Goal: Complete application form

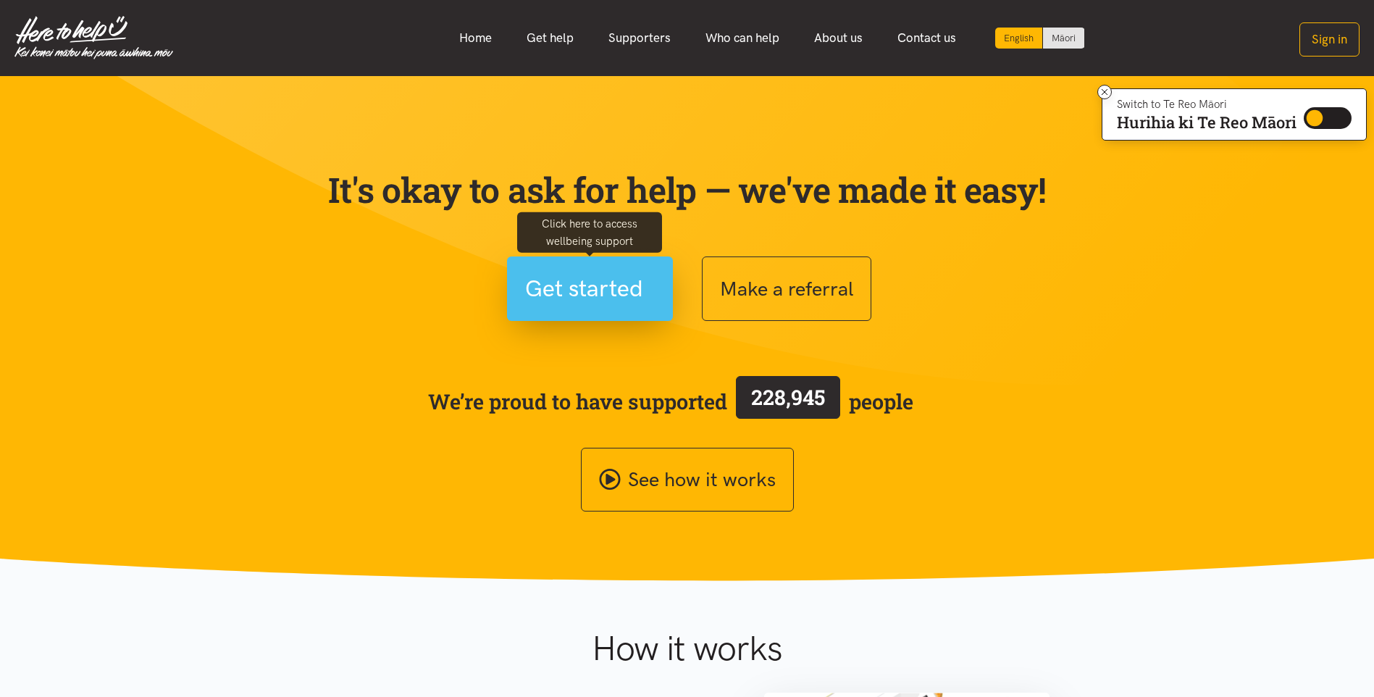
click at [592, 282] on span "Get started" at bounding box center [584, 288] width 118 height 37
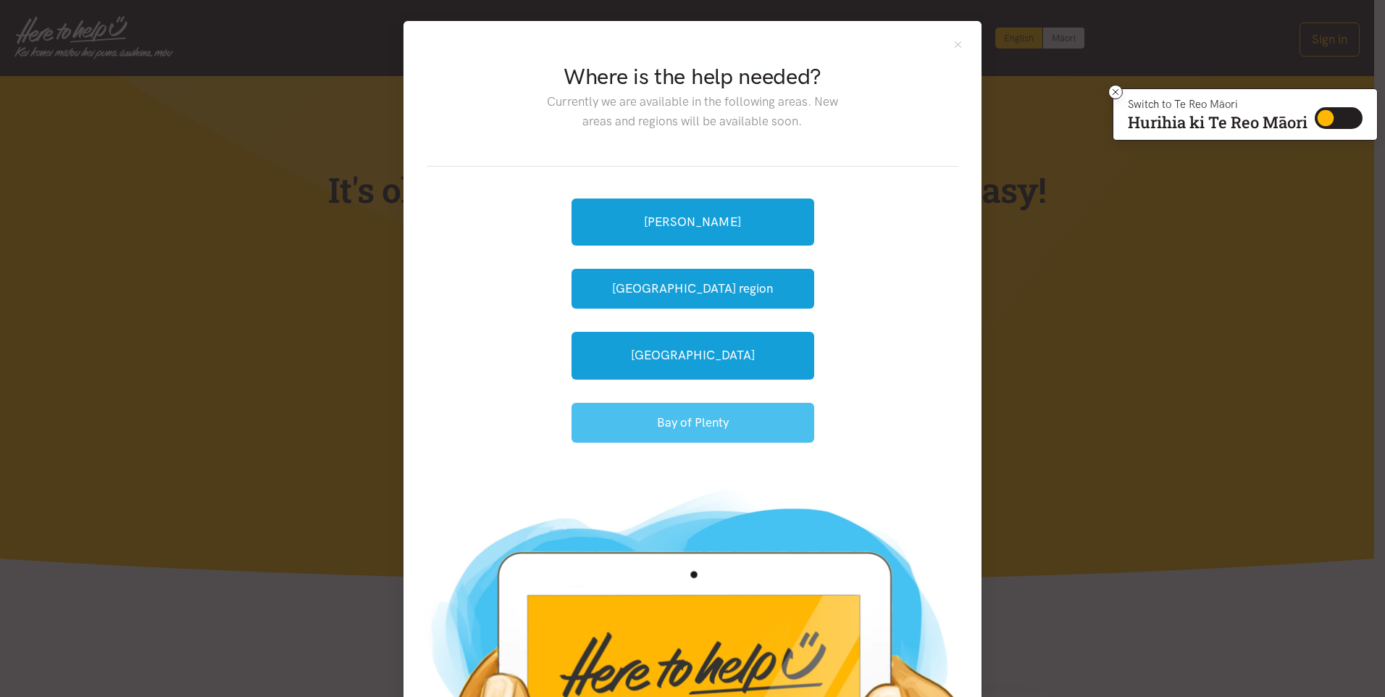
click at [663, 421] on button "Bay of Plenty" at bounding box center [692, 423] width 243 height 40
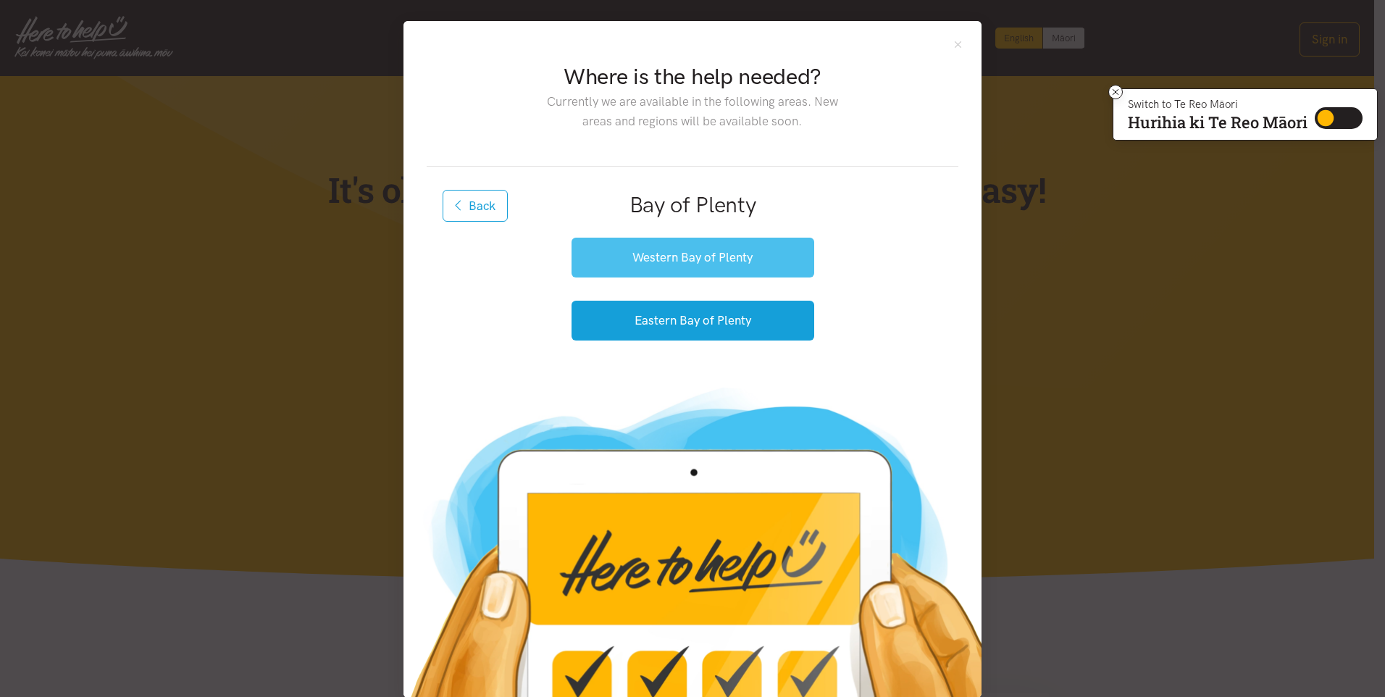
click at [684, 256] on button "Western Bay of Plenty" at bounding box center [692, 258] width 243 height 40
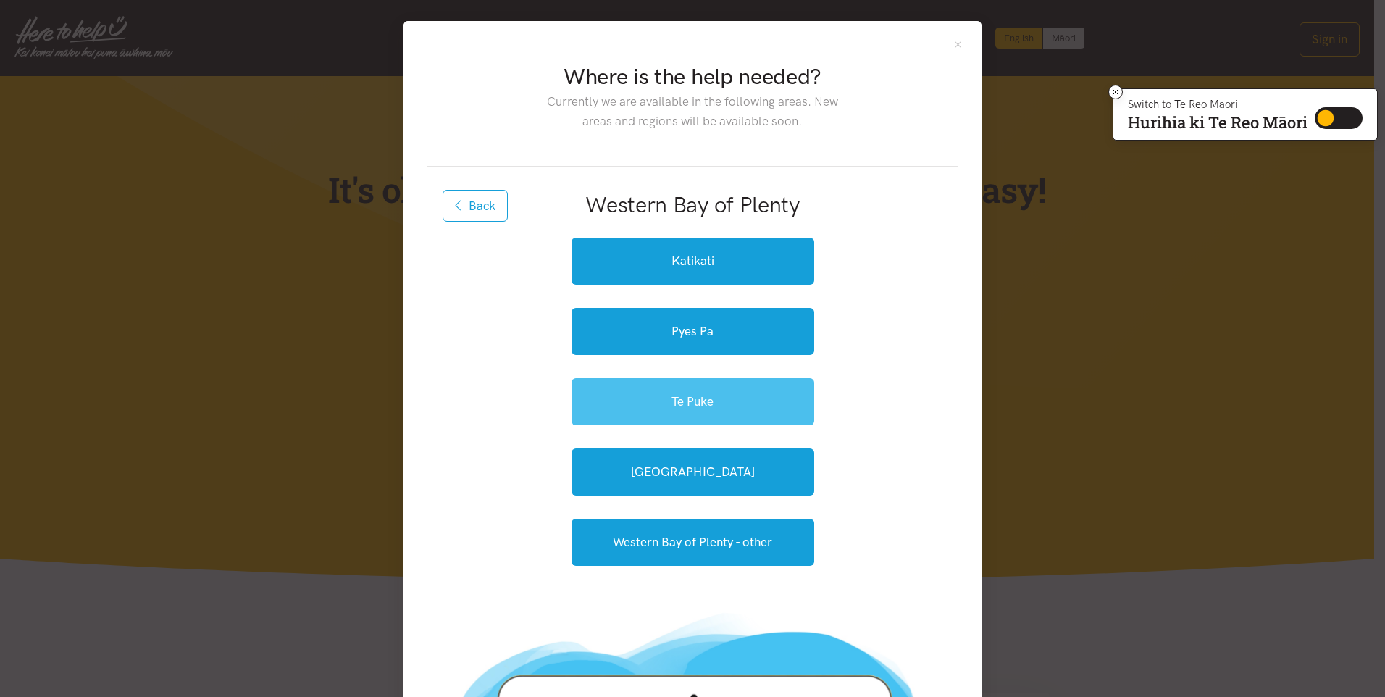
click at [661, 394] on link "Te Puke" at bounding box center [692, 401] width 243 height 47
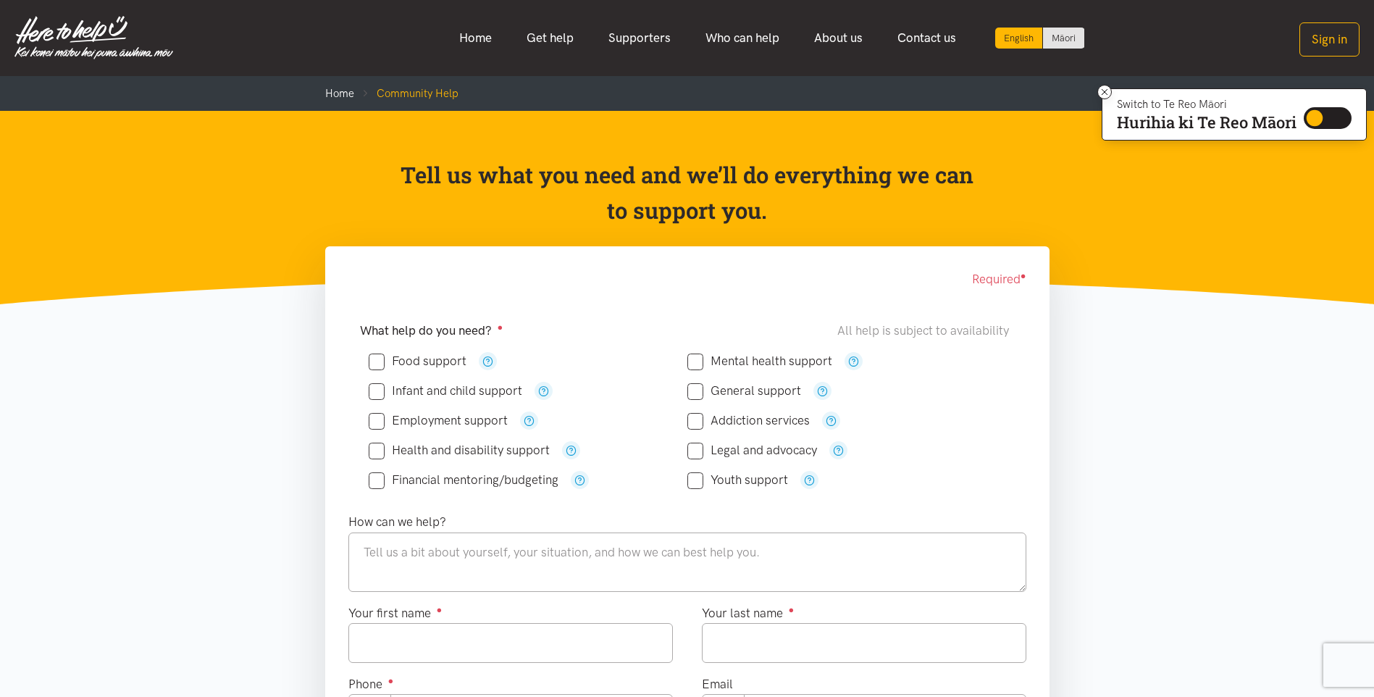
click at [377, 364] on input "Food support" at bounding box center [418, 361] width 98 height 12
checkbox input "true"
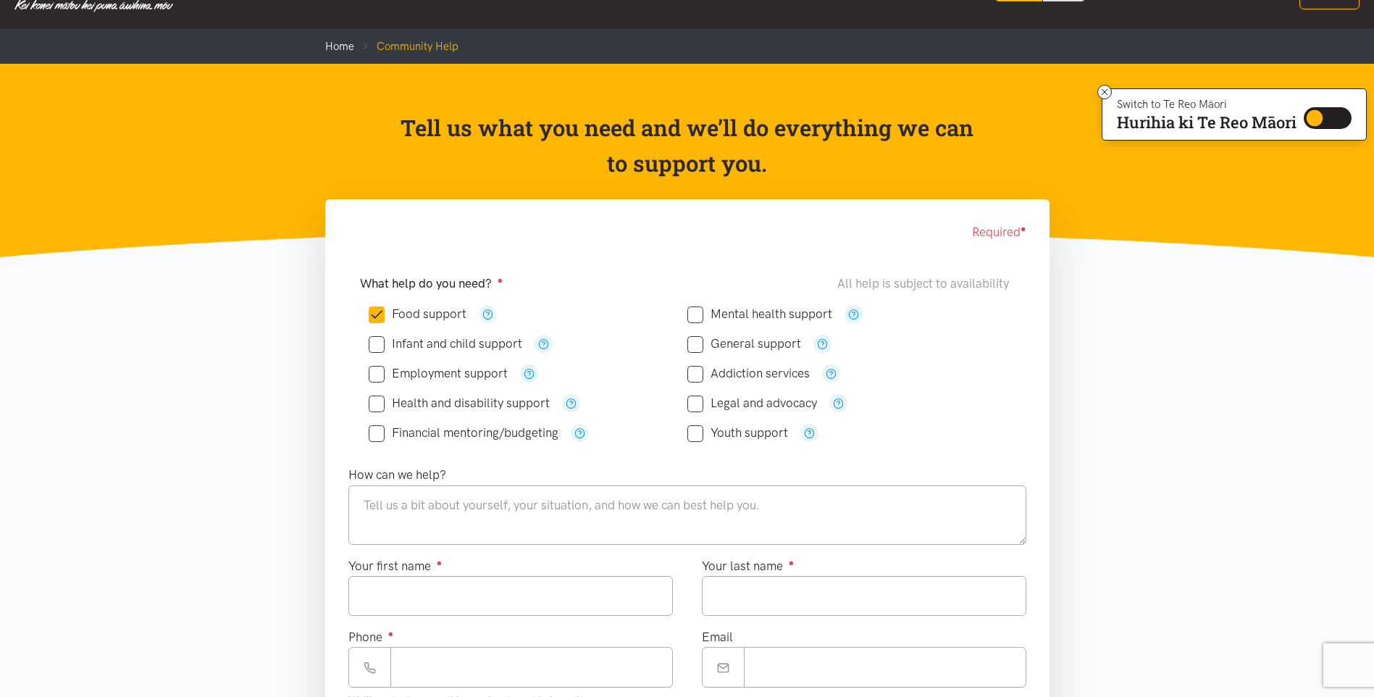
scroll to position [72, 0]
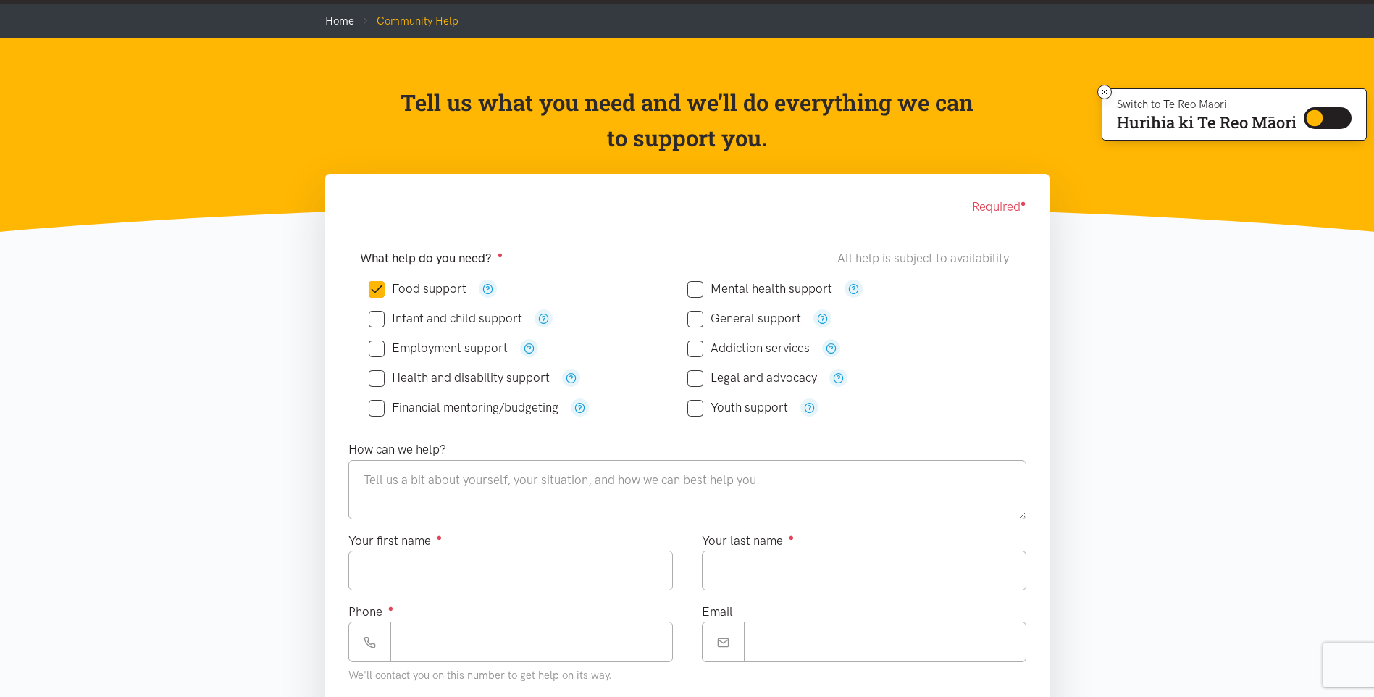
click at [697, 320] on input "General support" at bounding box center [744, 318] width 114 height 12
checkbox input "true"
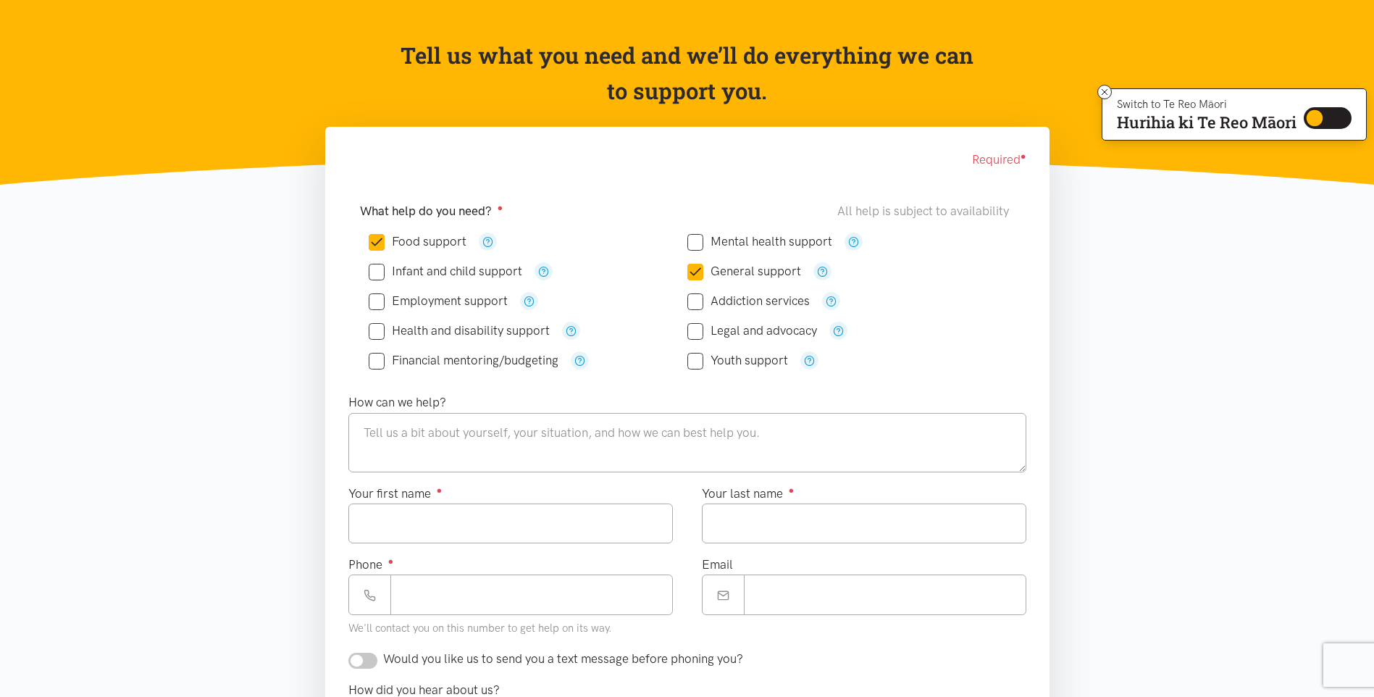
scroll to position [145, 0]
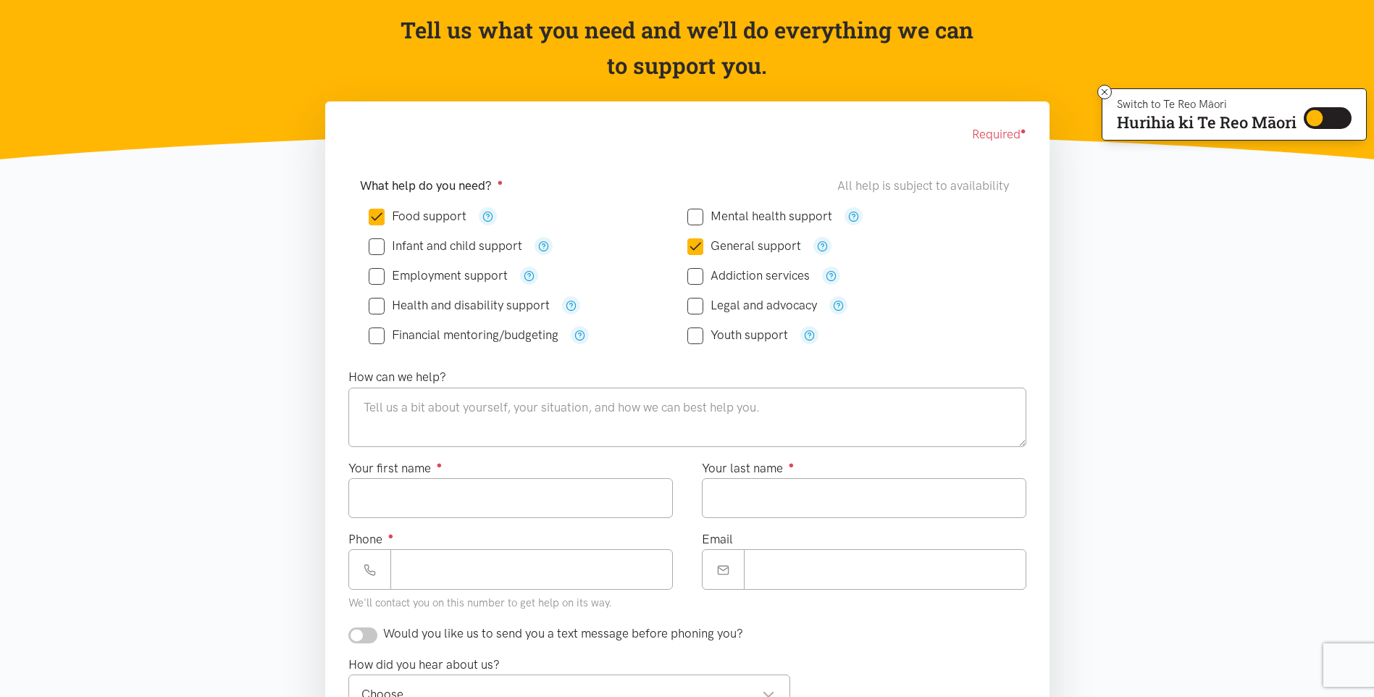
click at [378, 303] on input "Health and disability support" at bounding box center [459, 305] width 181 height 12
checkbox input "true"
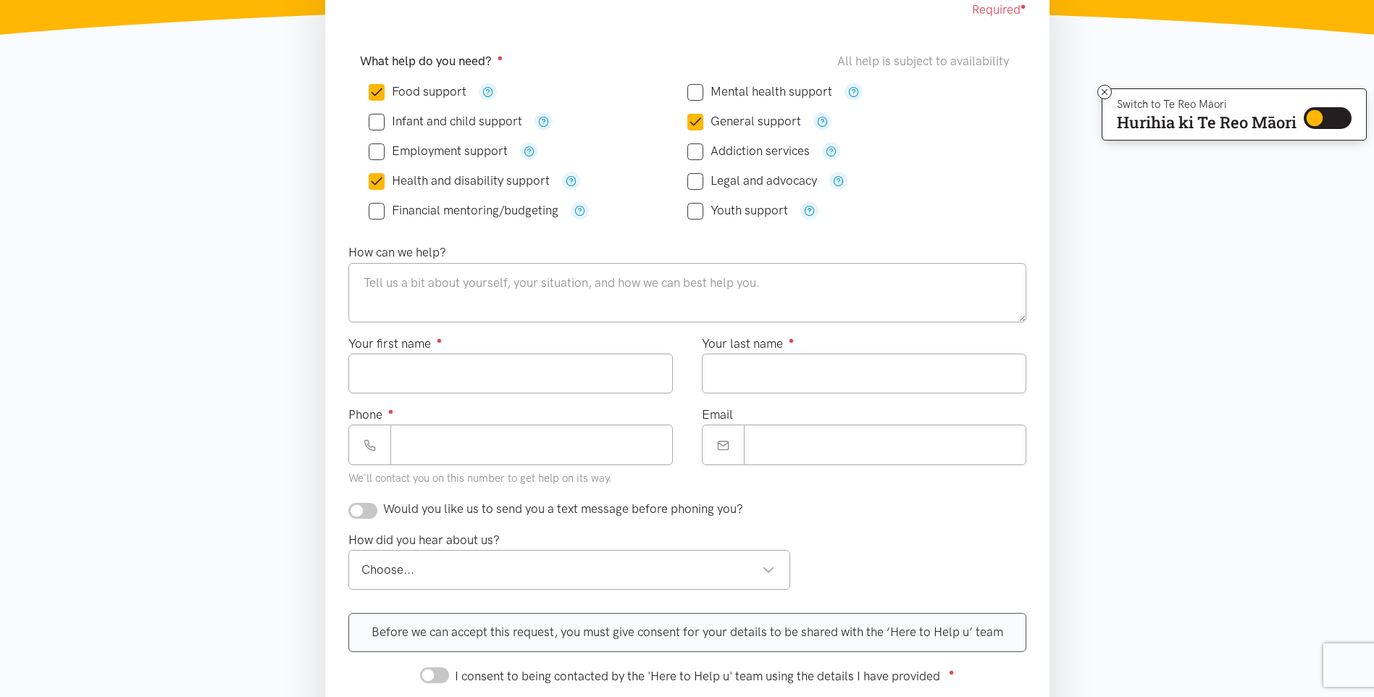
scroll to position [290, 0]
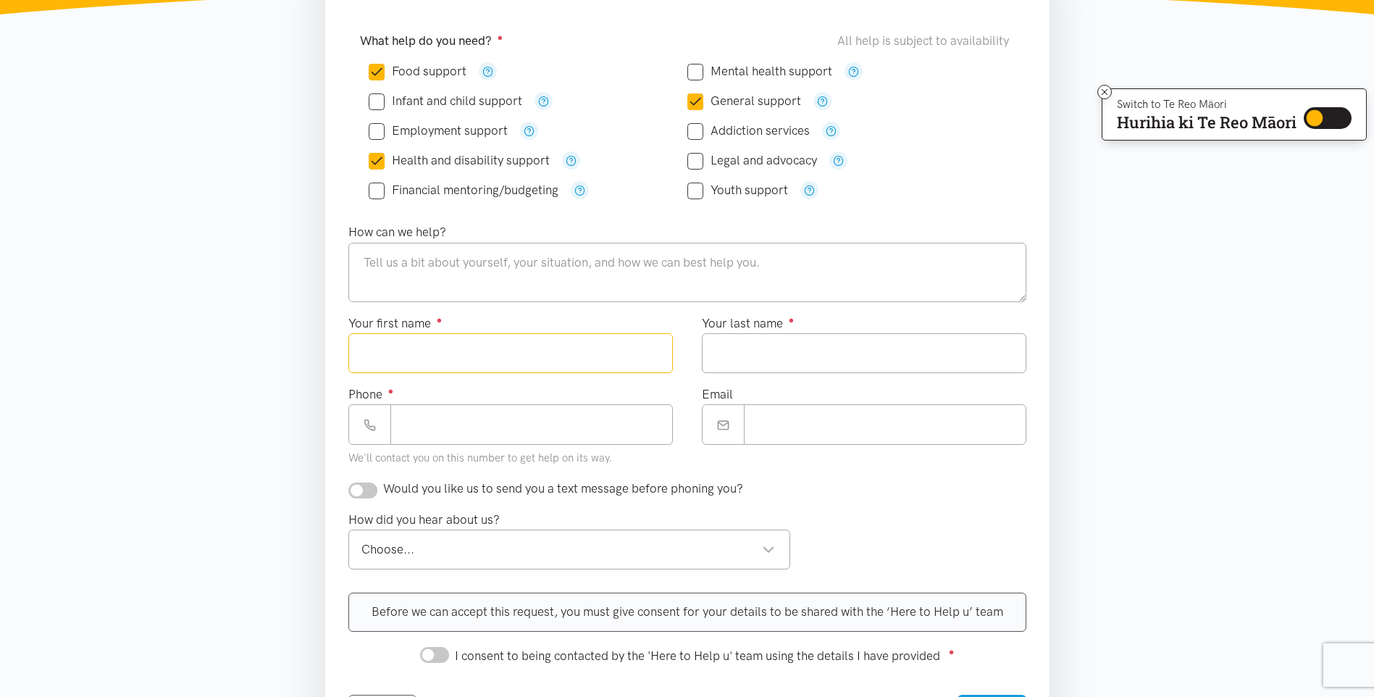
click at [377, 350] on input "Your first name ●" at bounding box center [510, 353] width 324 height 40
type input "*****"
type input "****"
type input "**********"
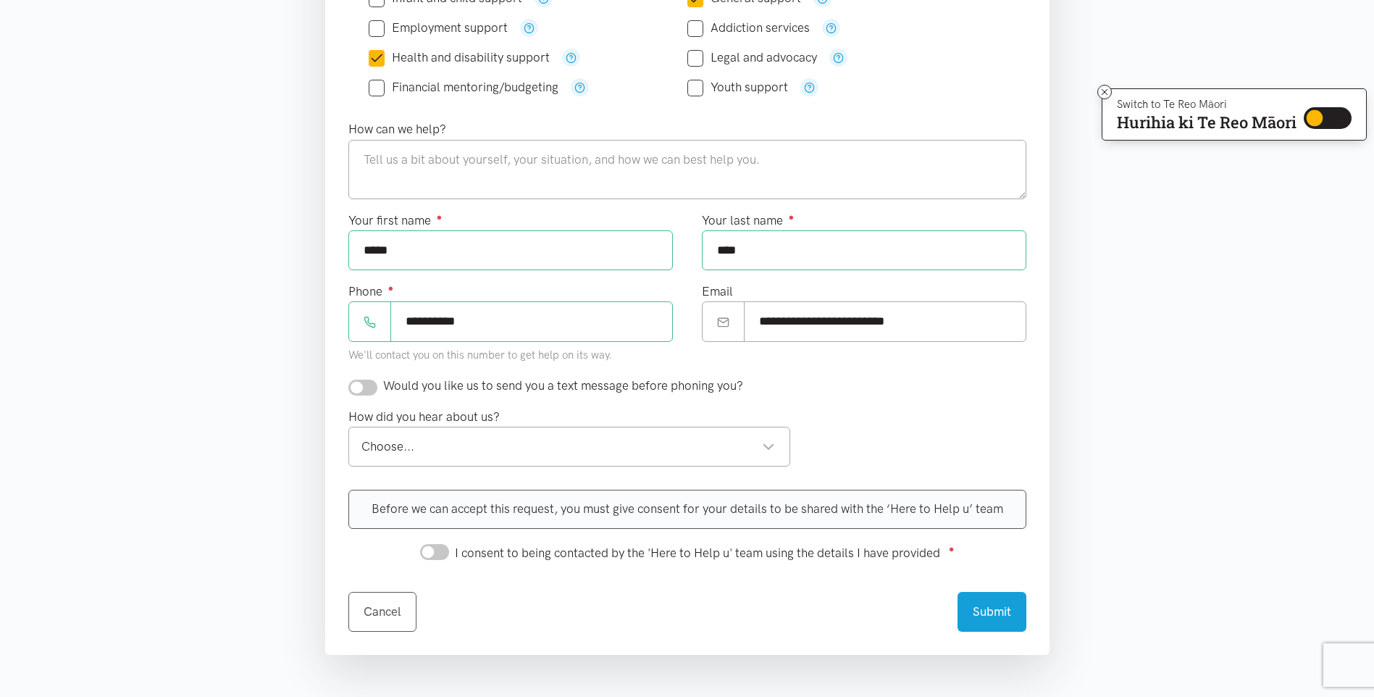
scroll to position [434, 0]
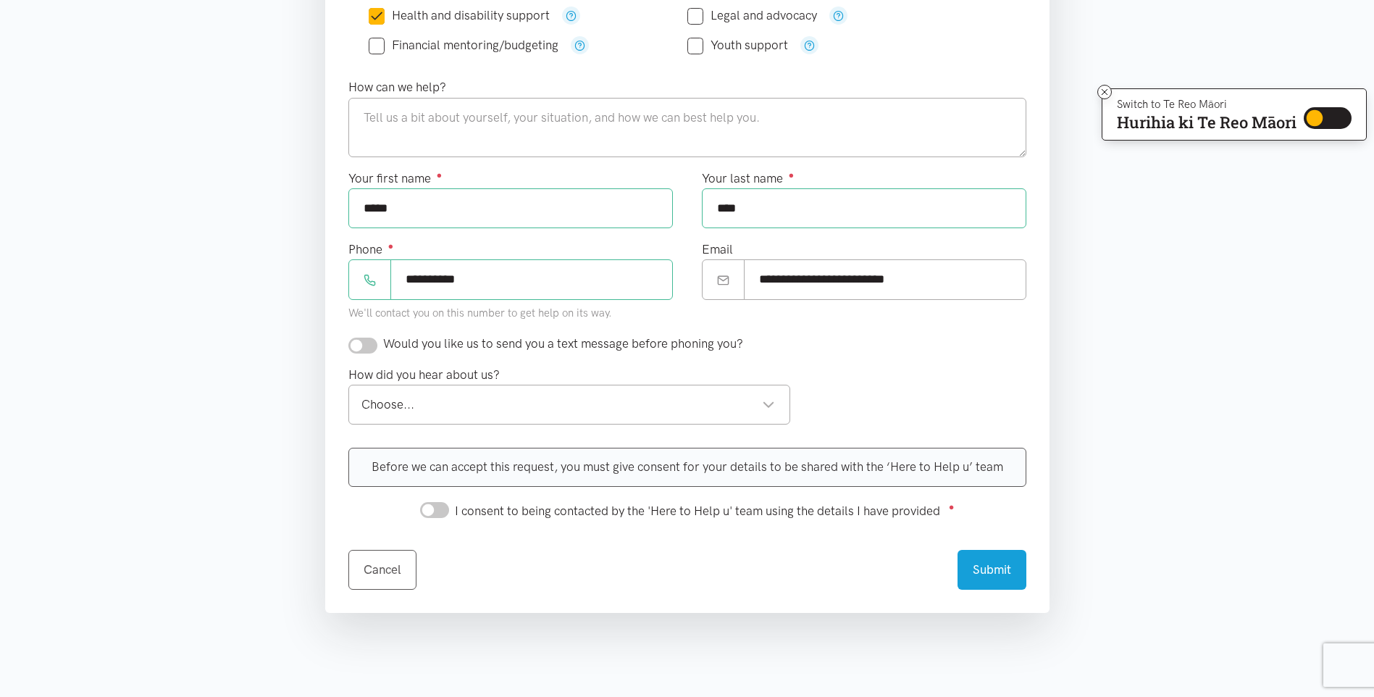
click at [358, 342] on input "checkbox" at bounding box center [362, 345] width 29 height 16
checkbox input "true"
click at [771, 405] on div "Choose..." at bounding box center [568, 405] width 414 height 20
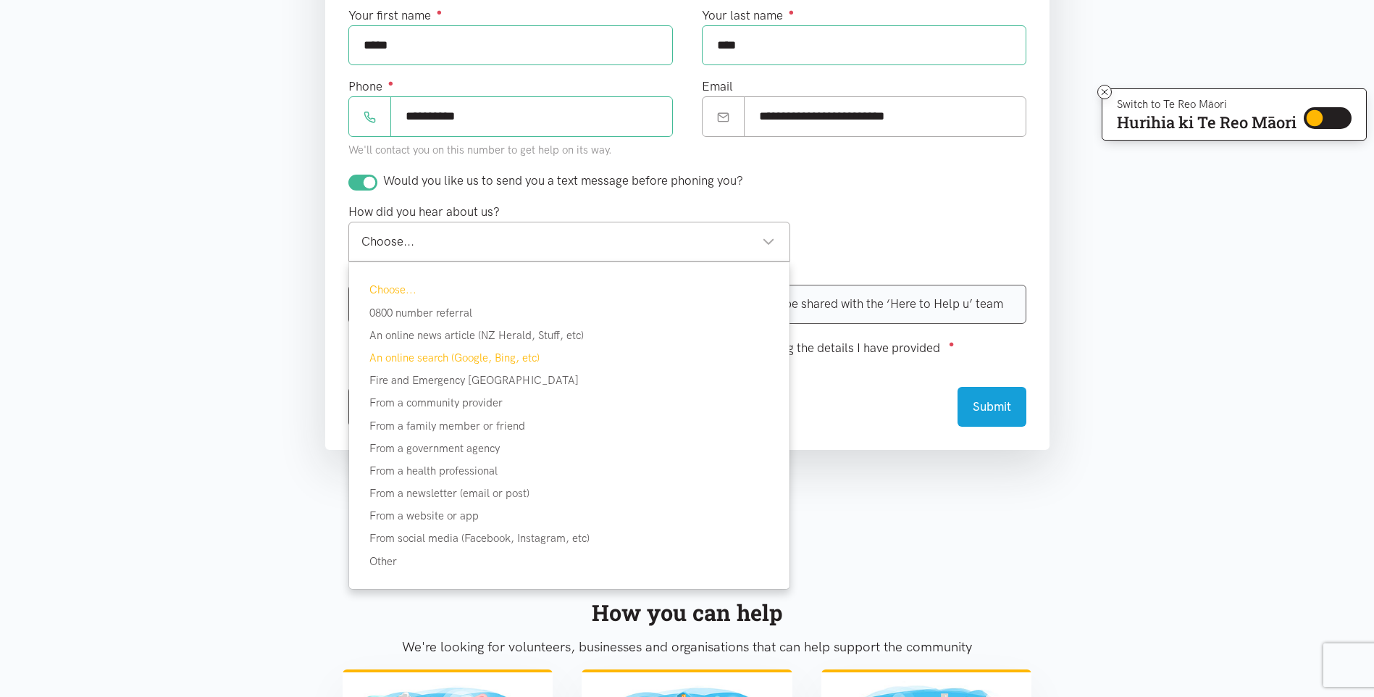
scroll to position [652, 0]
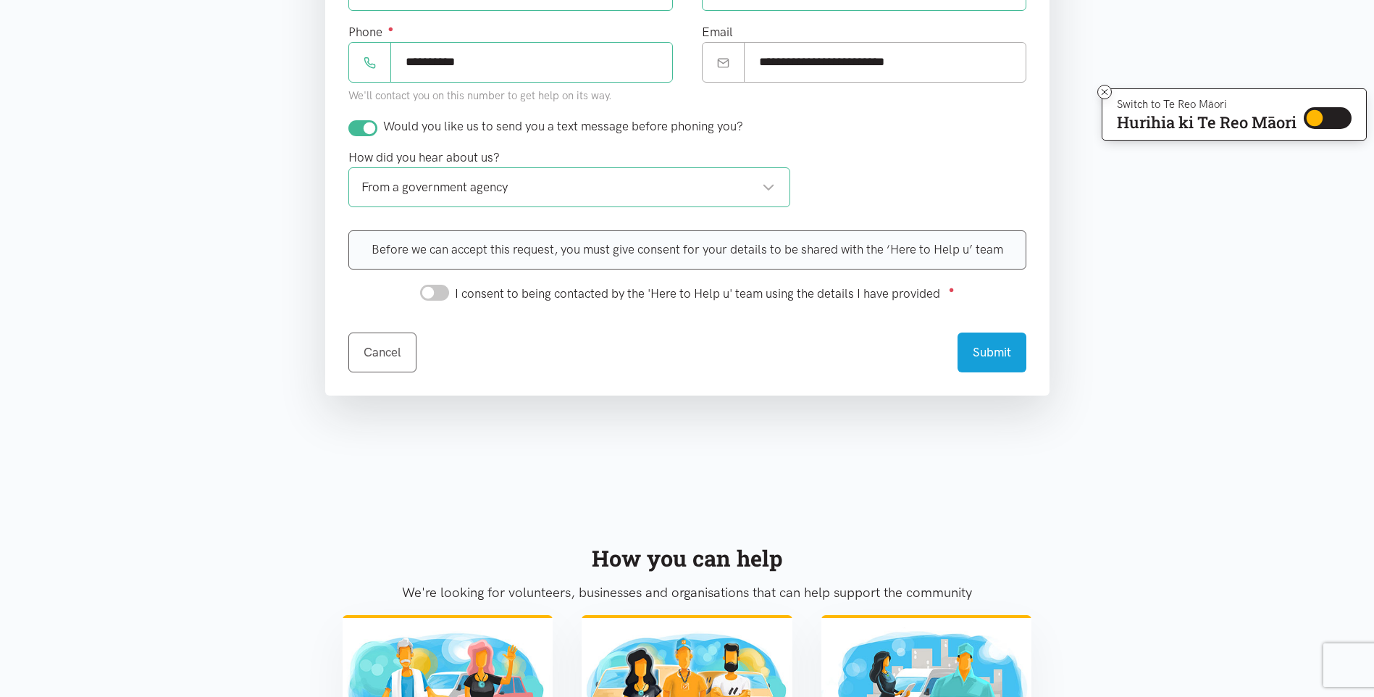
click at [427, 290] on input "I consent to being contacted by the 'Here to Help u' team using the details I h…" at bounding box center [434, 293] width 29 height 16
checkbox input "true"
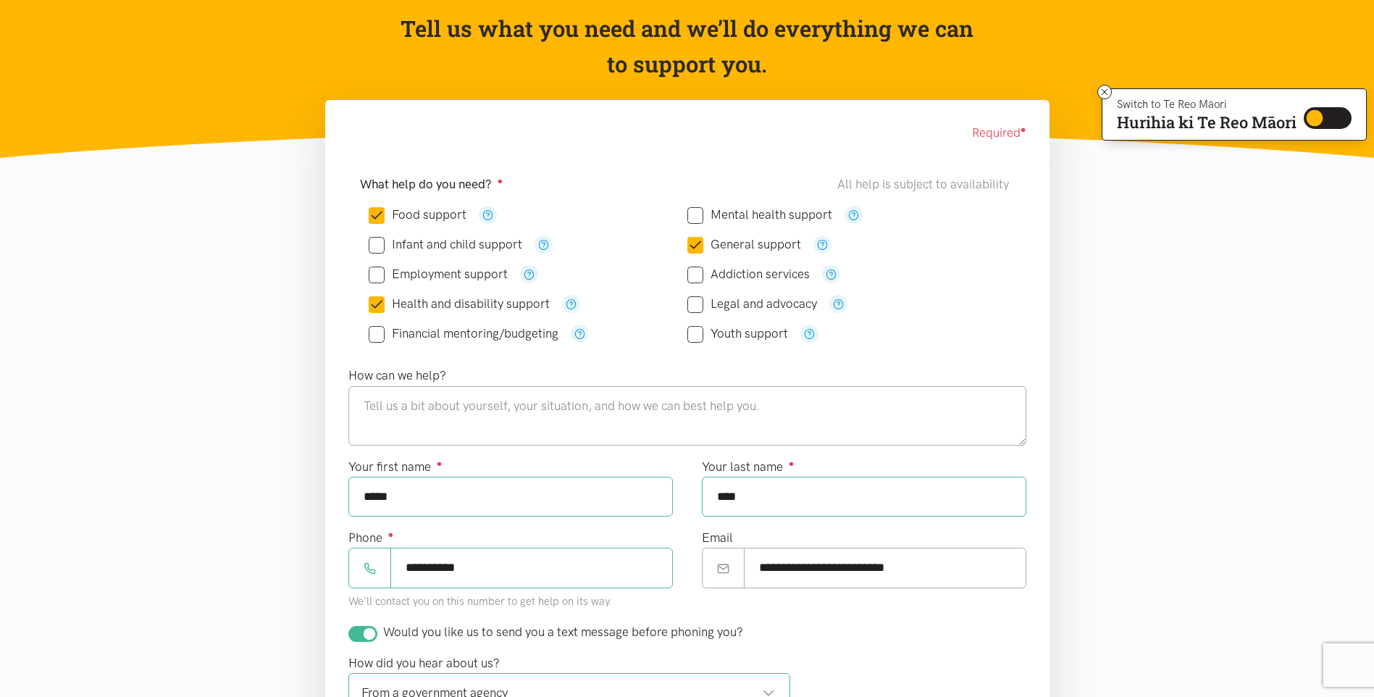
scroll to position [145, 0]
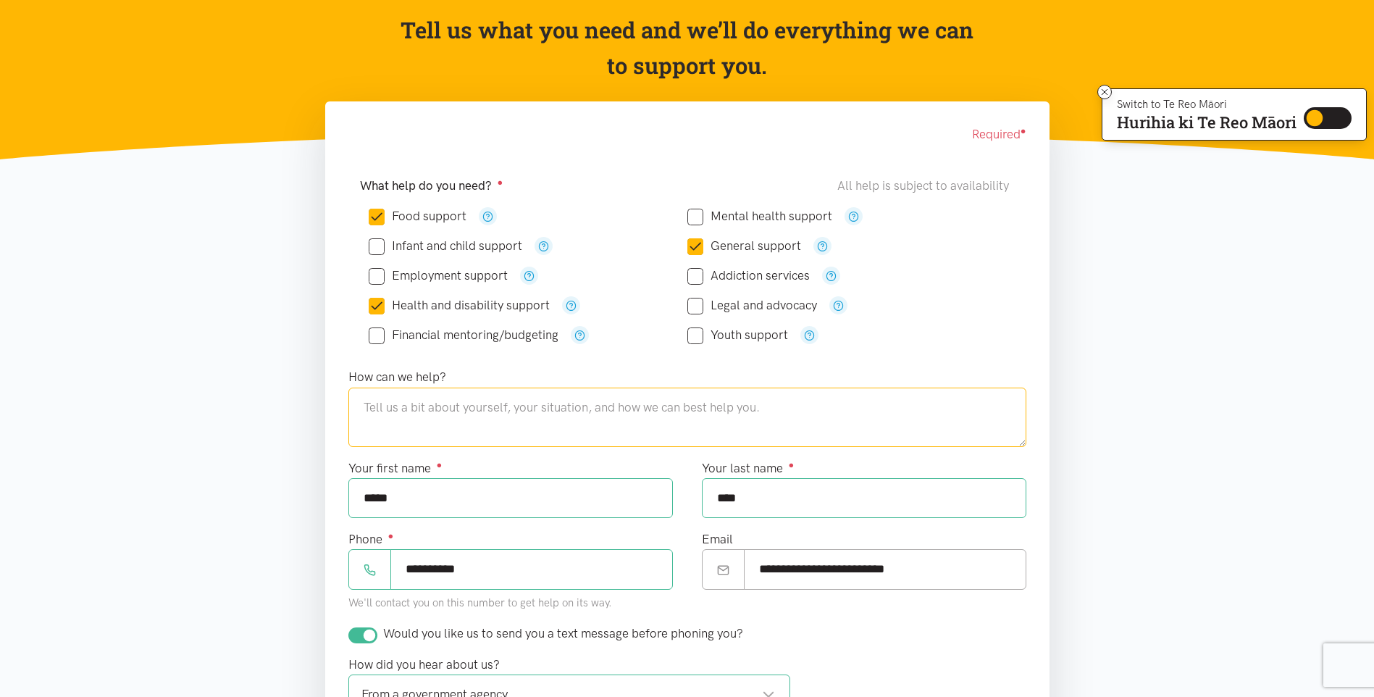
click at [369, 407] on textarea at bounding box center [687, 416] width 678 height 59
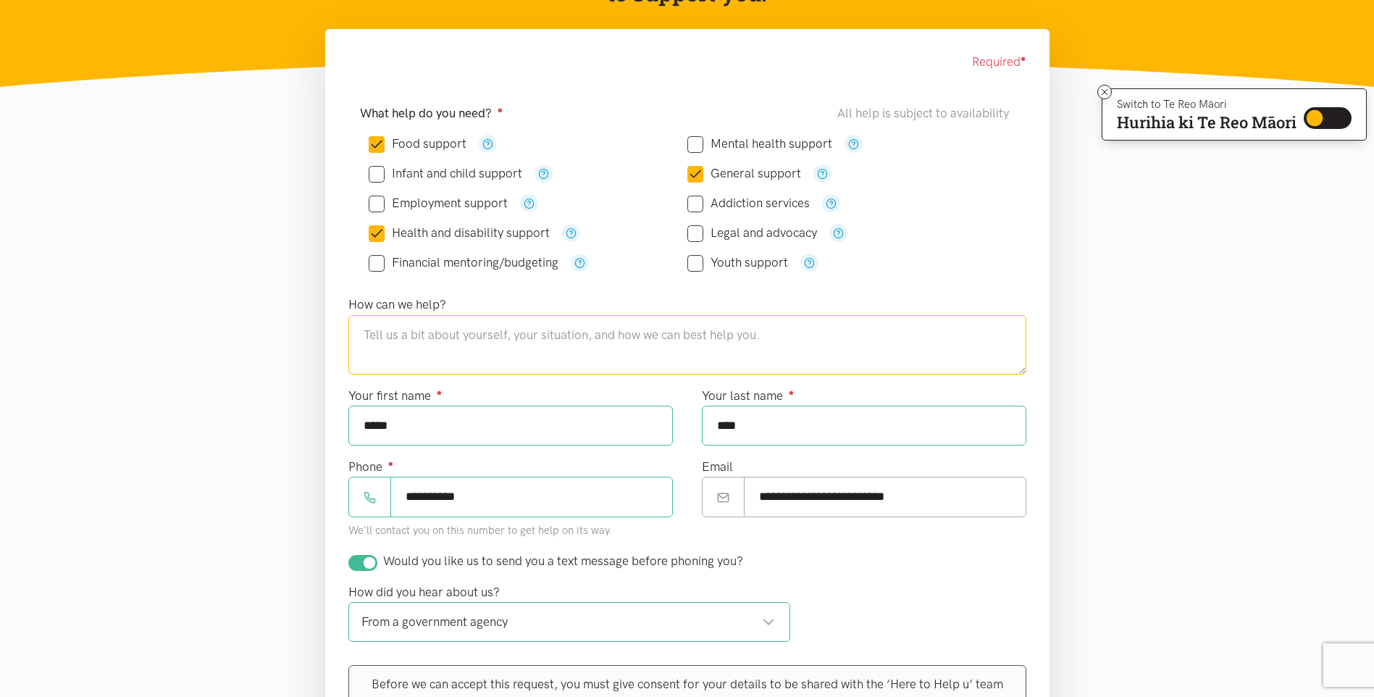
click at [388, 330] on textarea at bounding box center [687, 344] width 678 height 59
click at [393, 334] on textarea at bounding box center [687, 344] width 678 height 59
click at [413, 428] on input "*****" at bounding box center [510, 426] width 324 height 40
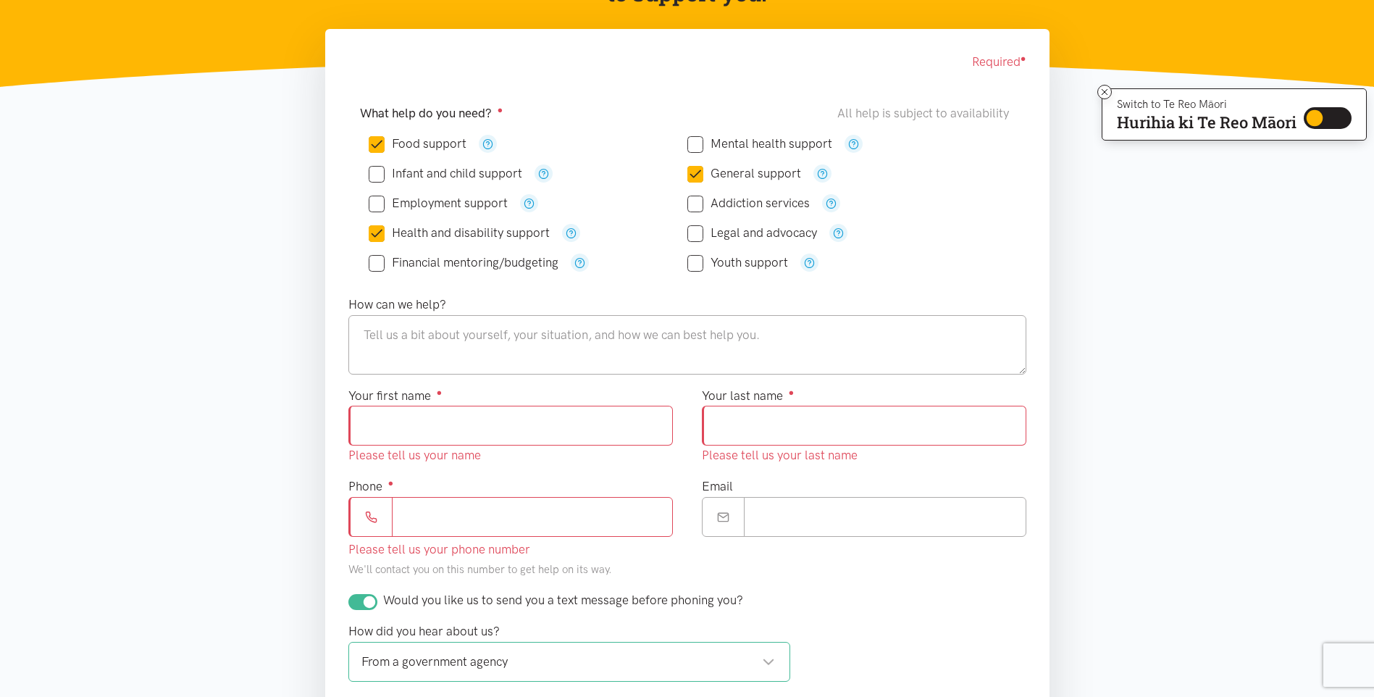
click at [411, 429] on input "Your first name ●" at bounding box center [510, 426] width 324 height 40
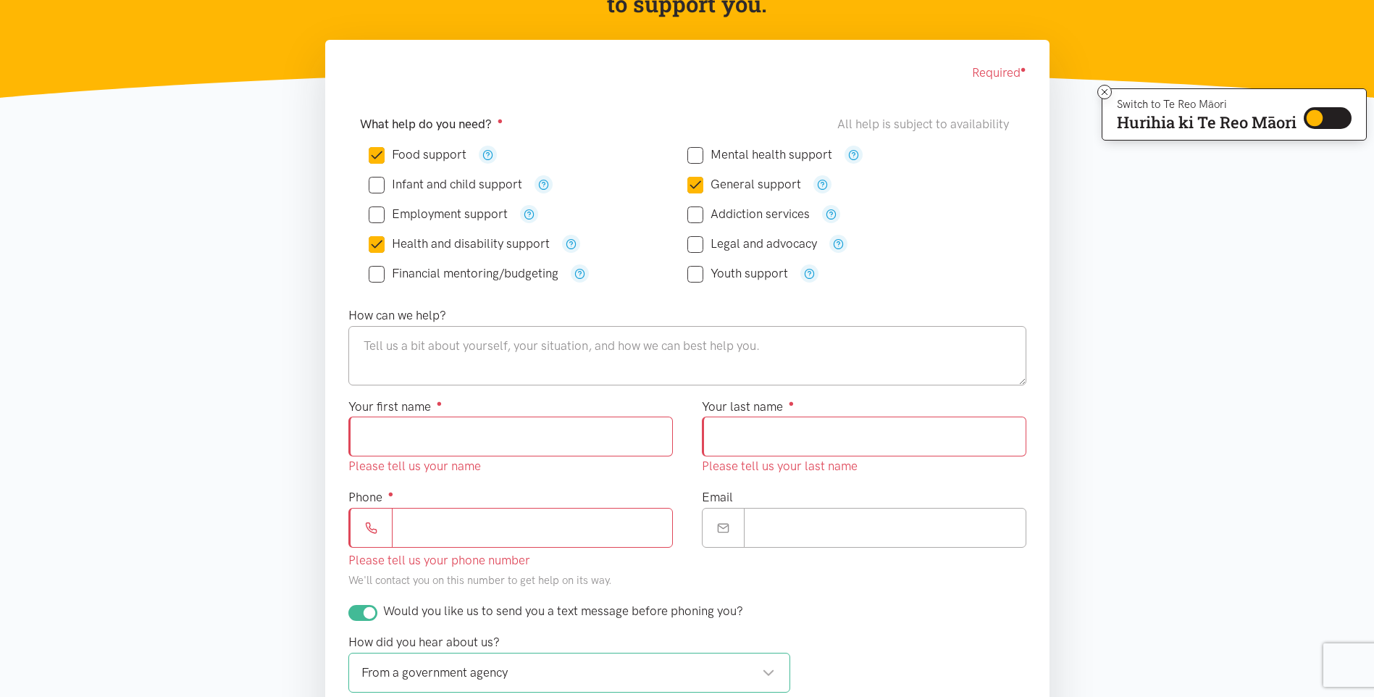
scroll to position [145, 0]
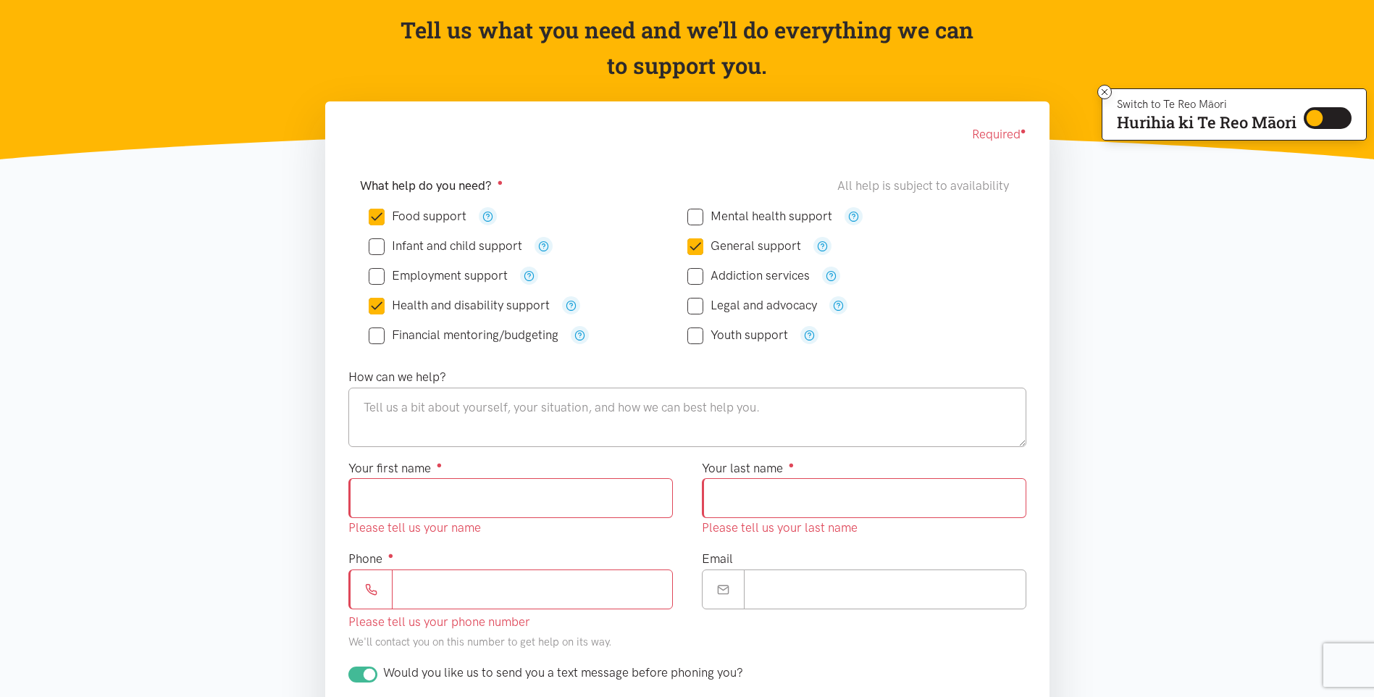
click at [454, 507] on input "Your first name ●" at bounding box center [510, 498] width 324 height 40
type input "*****"
type input "****"
type input "**********"
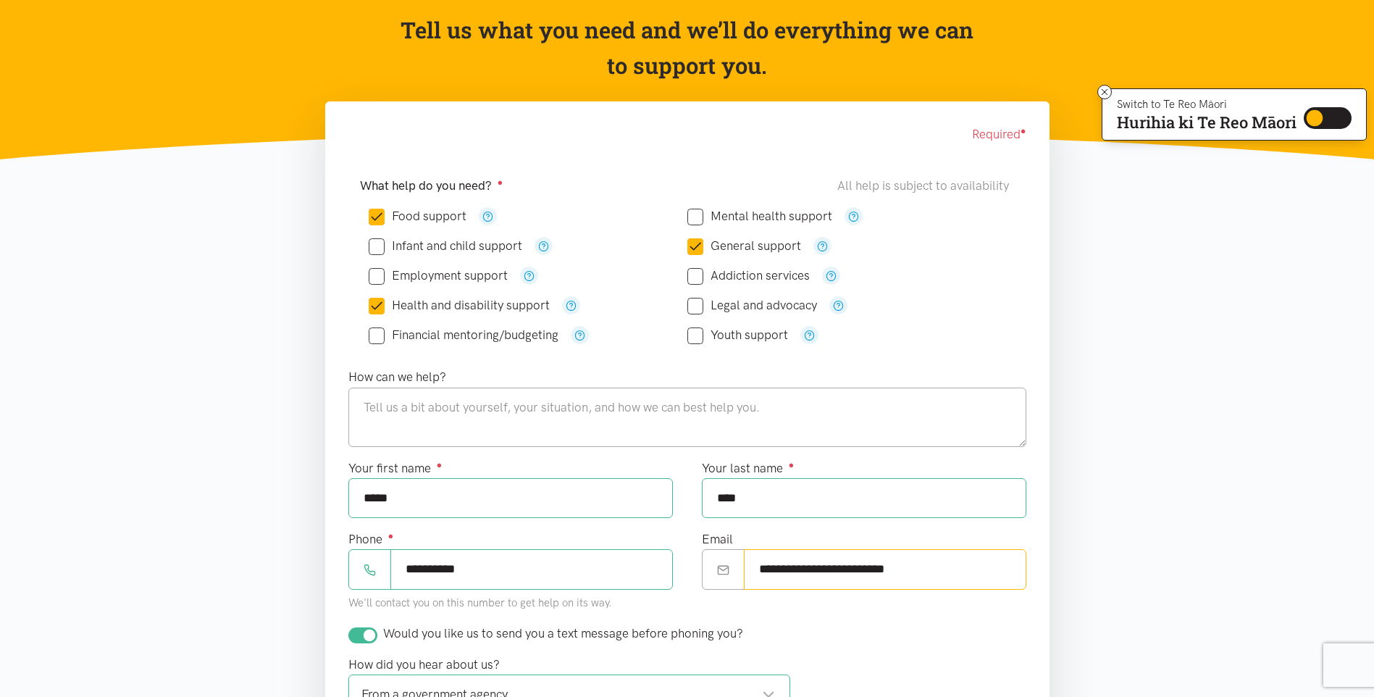
click at [961, 574] on input "**********" at bounding box center [885, 569] width 282 height 40
click at [1193, 478] on section "Required ● What help do you need? ● All help is subject to availability Food su…" at bounding box center [687, 548] width 1374 height 894
click at [420, 500] on input "*****" at bounding box center [510, 498] width 324 height 40
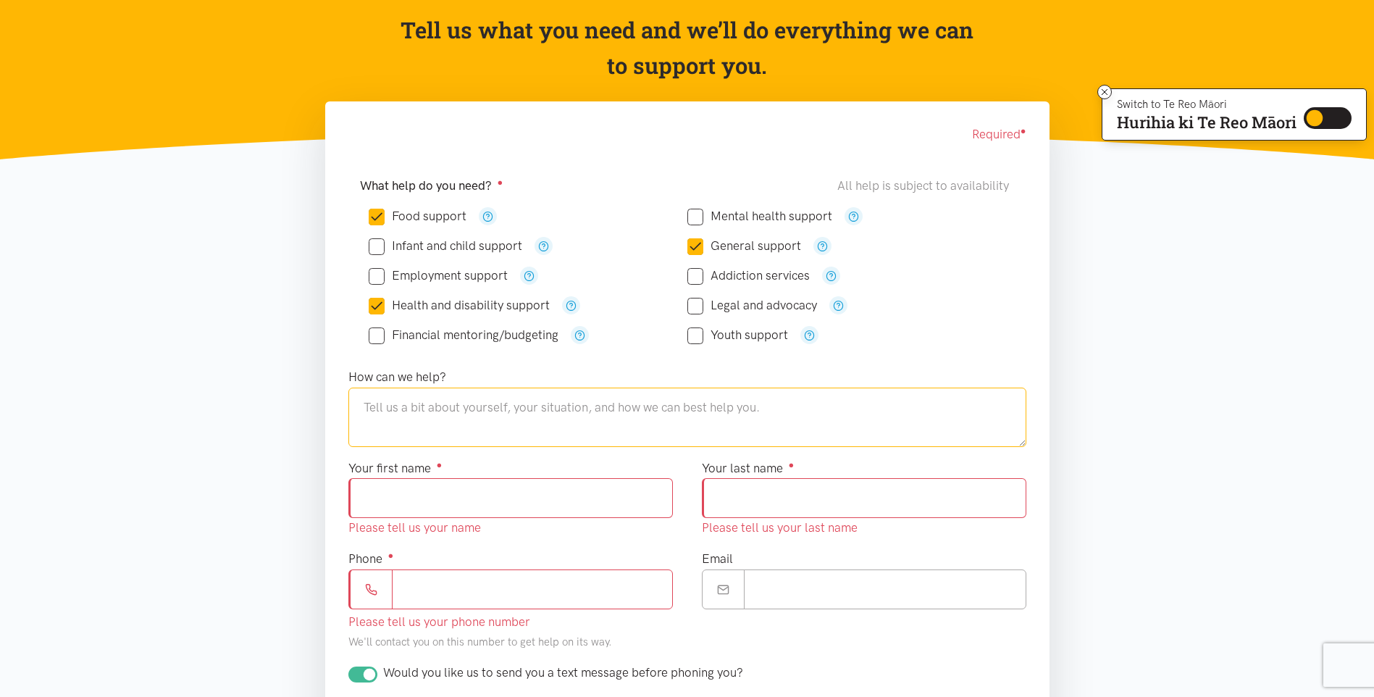
click at [434, 424] on textarea at bounding box center [687, 416] width 678 height 59
paste textarea "Nga mihi [PERSON_NAME] | Social Worker Ph 0272297636 Hauora a Toi [GEOGRAPHIC_D…"
click at [367, 395] on textarea "Nga mihi [PERSON_NAME] | Social Worker Ph 0272297636 Hauora a Toi [GEOGRAPHIC_D…" at bounding box center [687, 416] width 678 height 59
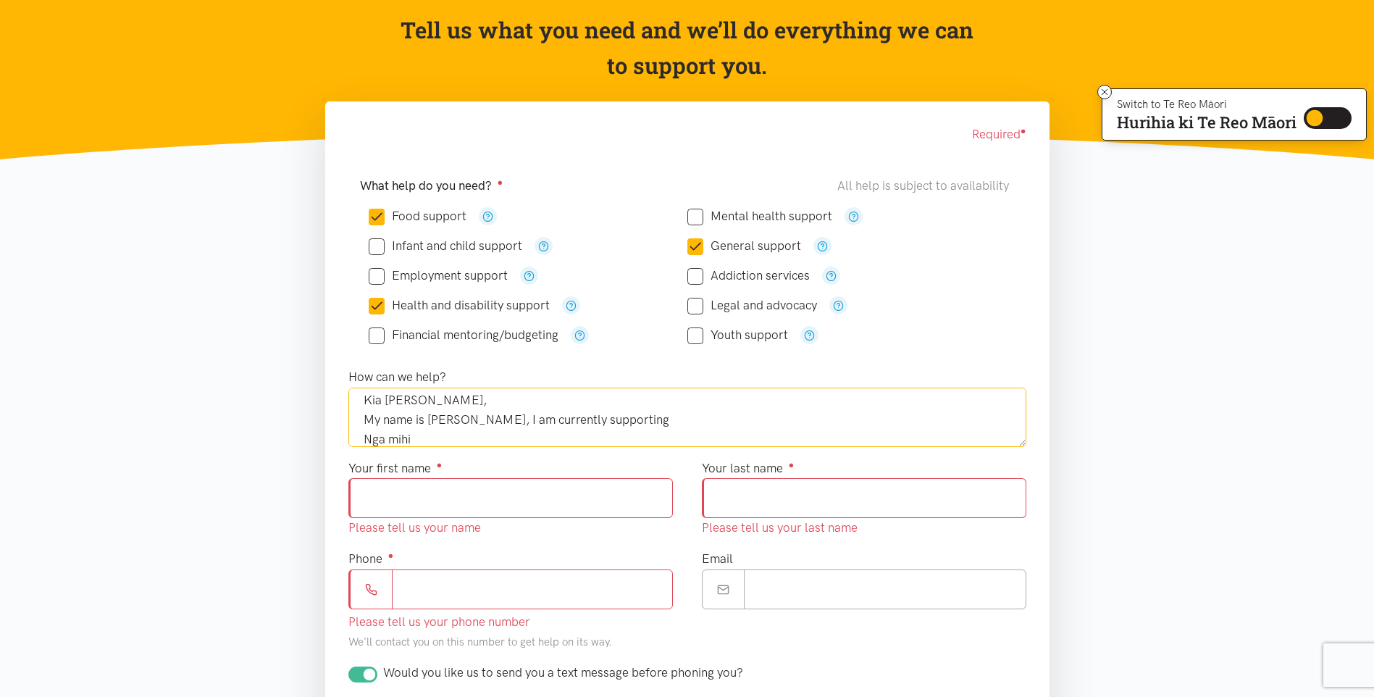
click at [624, 422] on textarea "Kia [PERSON_NAME], My name is [PERSON_NAME], I am currently supporting Nga mihi…" at bounding box center [687, 416] width 678 height 59
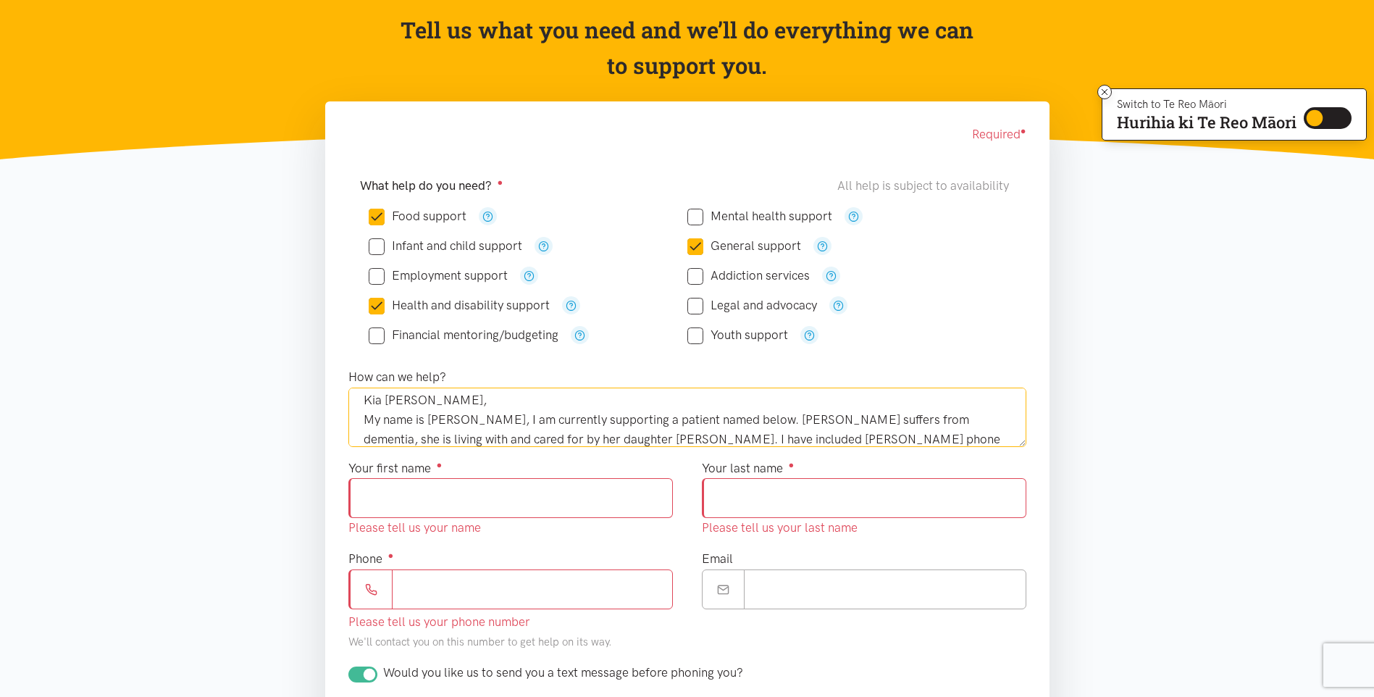
click at [679, 438] on textarea "Kia [PERSON_NAME], My name is [PERSON_NAME], I am currently supporting a patien…" at bounding box center [687, 416] width 678 height 59
click at [790, 437] on textarea "Kia [PERSON_NAME], My name is [PERSON_NAME], I am currently supporting a patien…" at bounding box center [687, 416] width 678 height 59
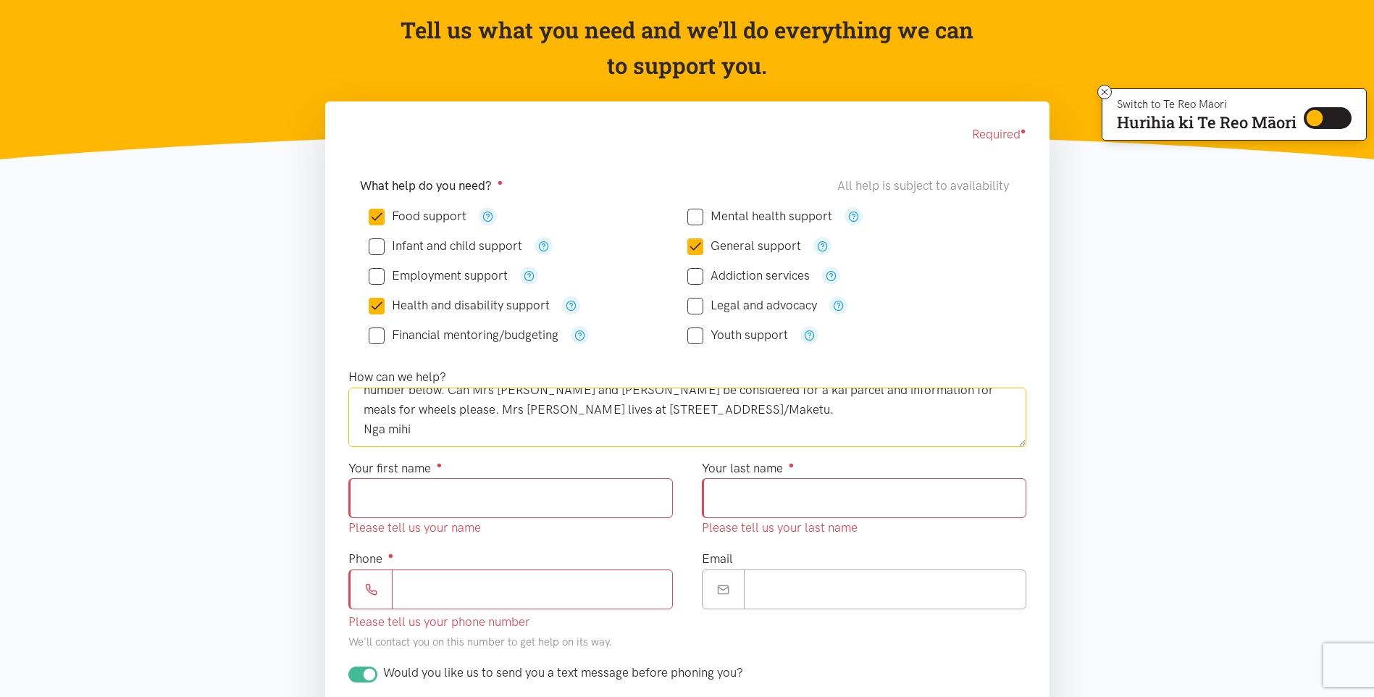
scroll to position [105, 0]
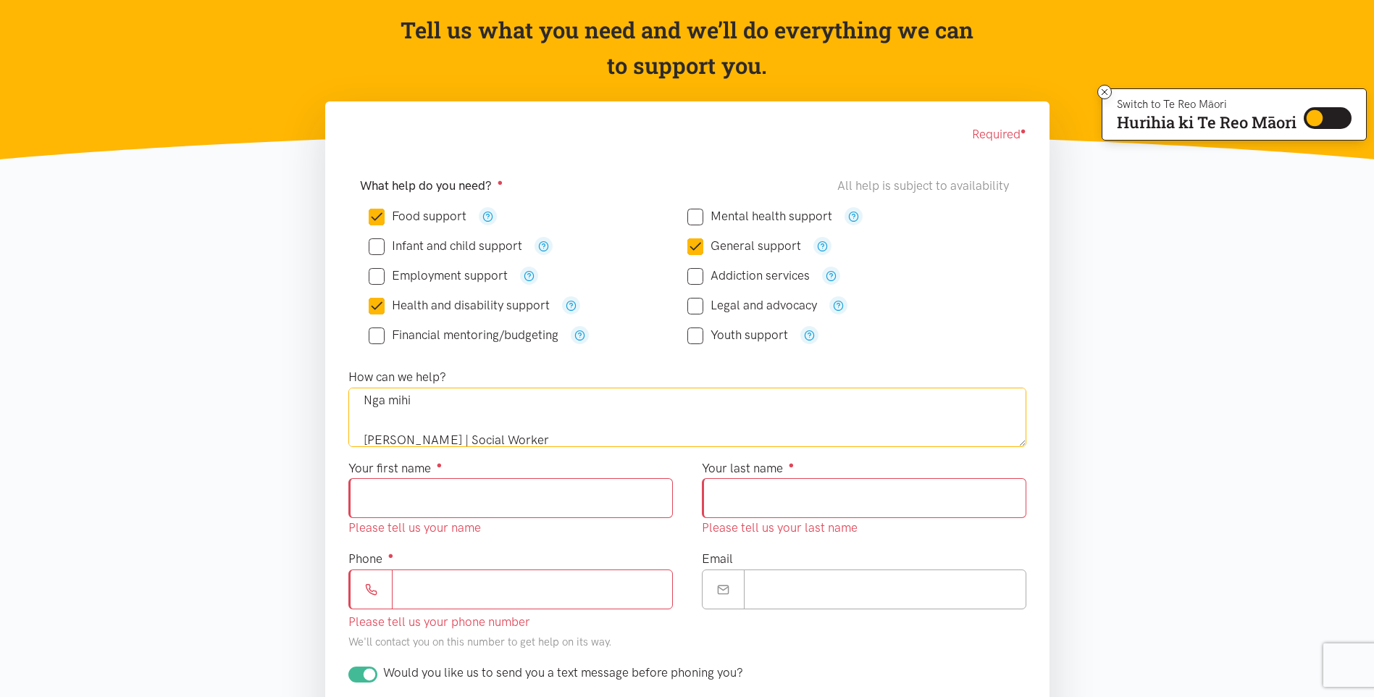
type textarea "Kia [PERSON_NAME], My name is [PERSON_NAME], I am currently supporting a patien…"
click at [411, 589] on input "Phone ●" at bounding box center [532, 589] width 281 height 40
type input "**********"
click at [400, 504] on input "Your first name ●" at bounding box center [510, 498] width 324 height 40
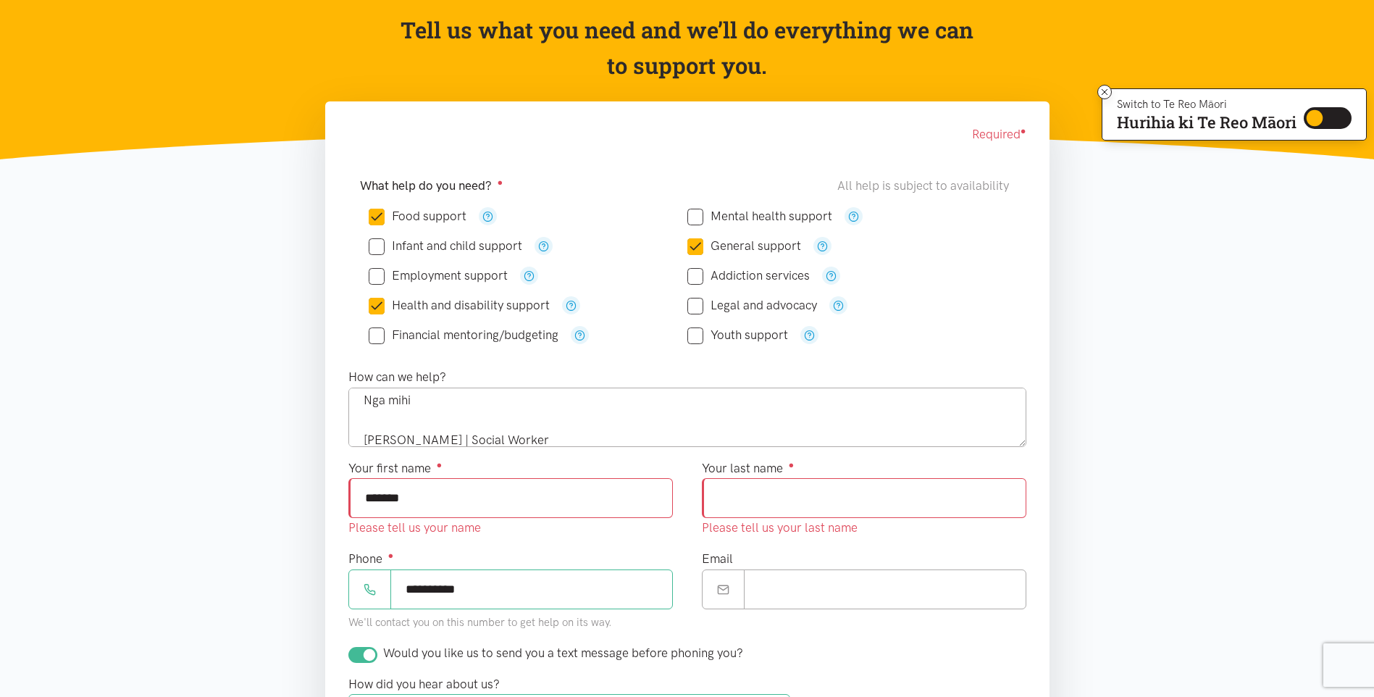
type input "******"
click at [737, 495] on input "Your last name ●" at bounding box center [864, 498] width 324 height 40
type input "*****"
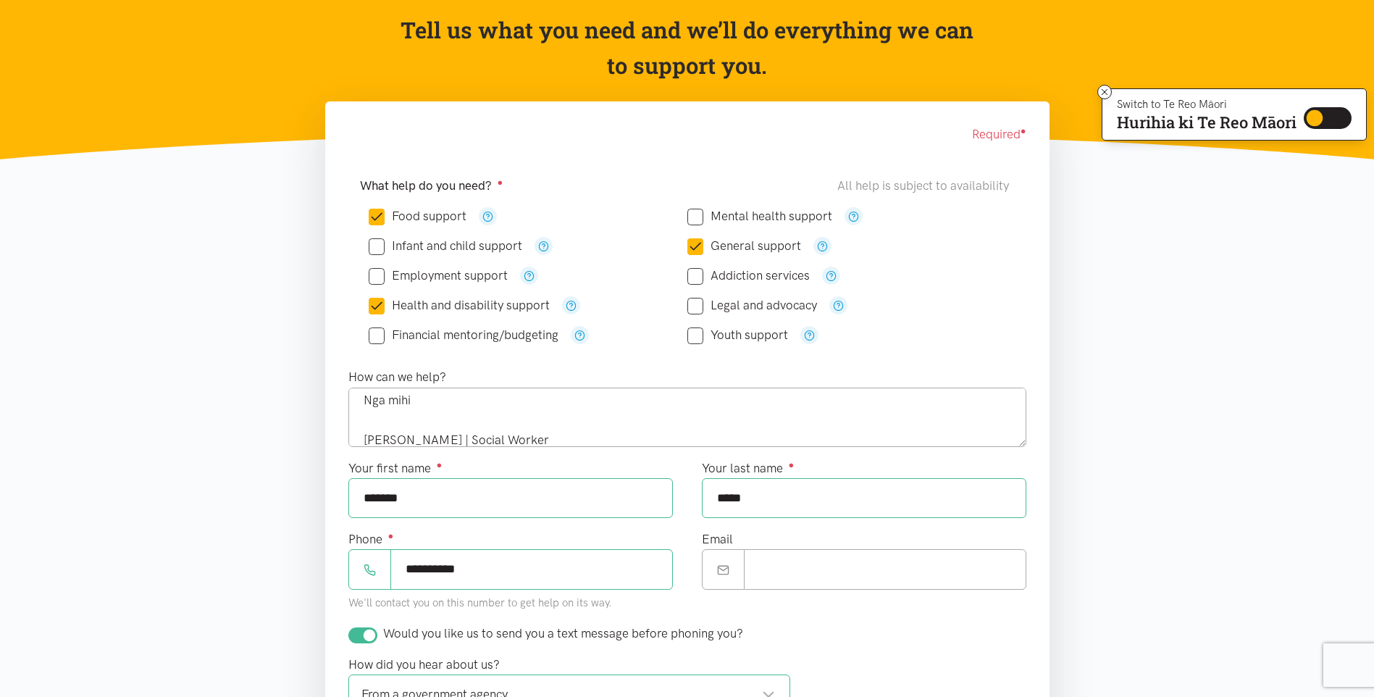
click at [1128, 520] on section "Required ● What help do you need? ● All help is subject to availability Food su…" at bounding box center [687, 548] width 1374 height 894
click at [783, 577] on input "Email" at bounding box center [885, 569] width 282 height 40
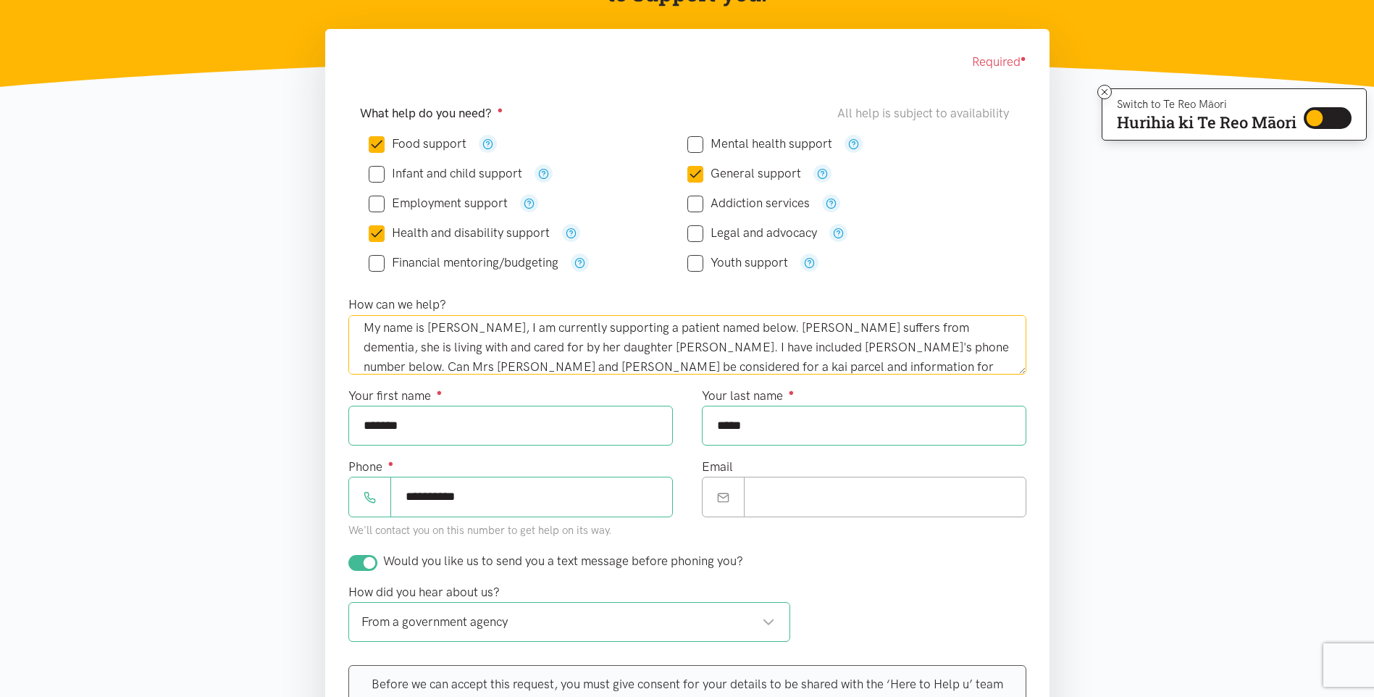
scroll to position [18, 0]
click at [784, 333] on textarea "Kia [PERSON_NAME], My name is [PERSON_NAME], I am currently supporting a patien…" at bounding box center [687, 344] width 678 height 59
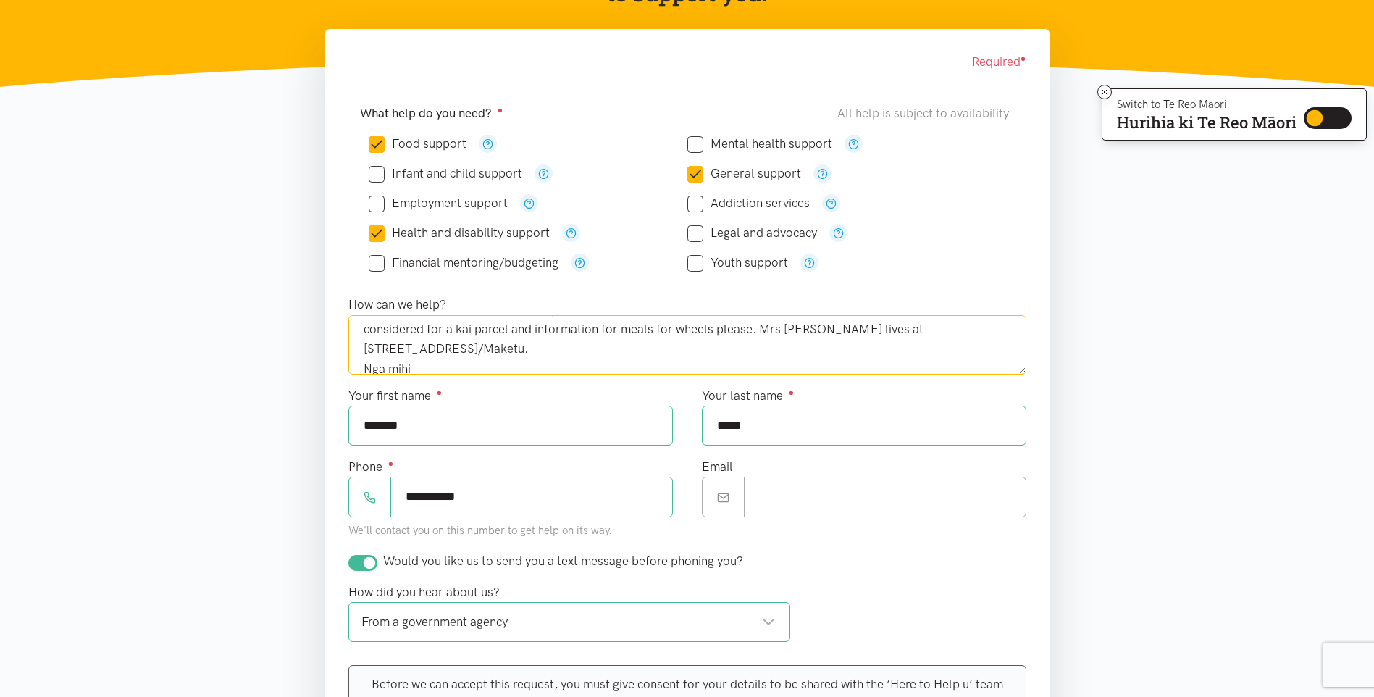
scroll to position [76, 0]
click at [558, 335] on textarea "Kia [PERSON_NAME], My name is [PERSON_NAME], I am currently supporting a patien…" at bounding box center [687, 344] width 678 height 59
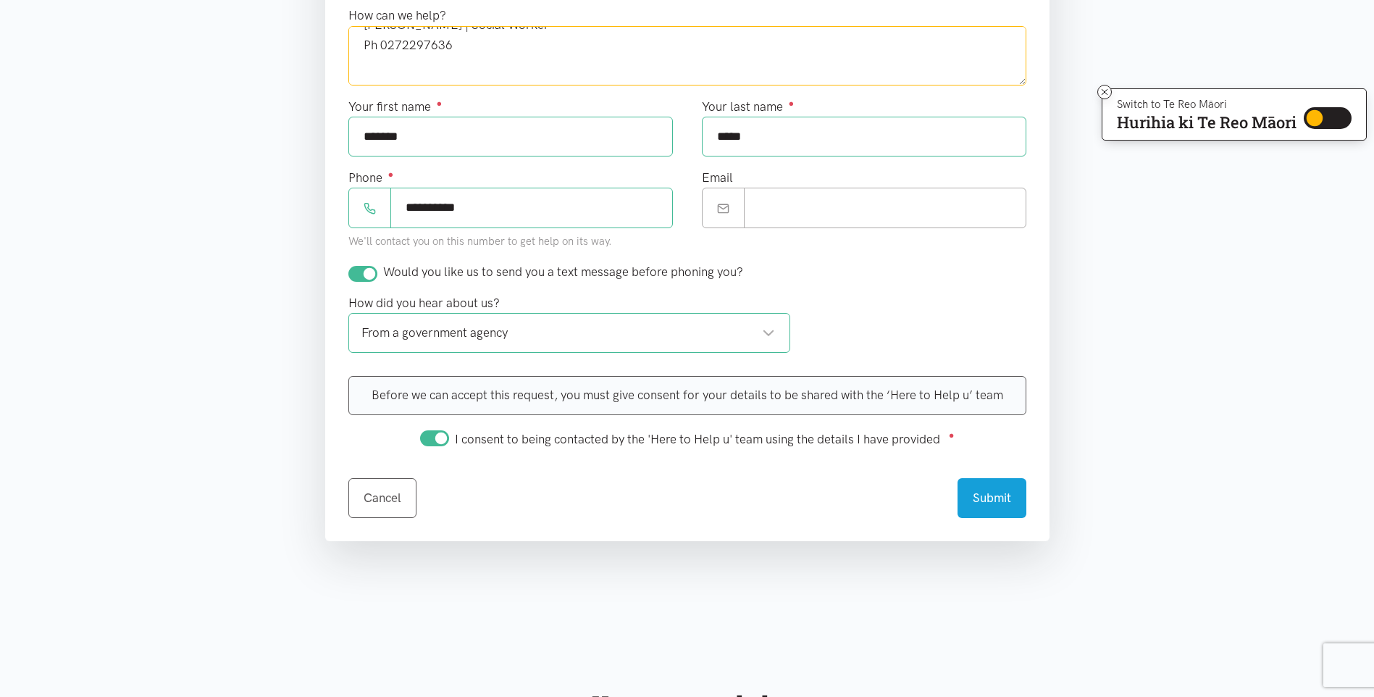
scroll to position [507, 0]
type textarea "Kia [PERSON_NAME], My name is [PERSON_NAME], I am currently supporting a patien…"
click at [997, 496] on button "Submit" at bounding box center [991, 495] width 69 height 40
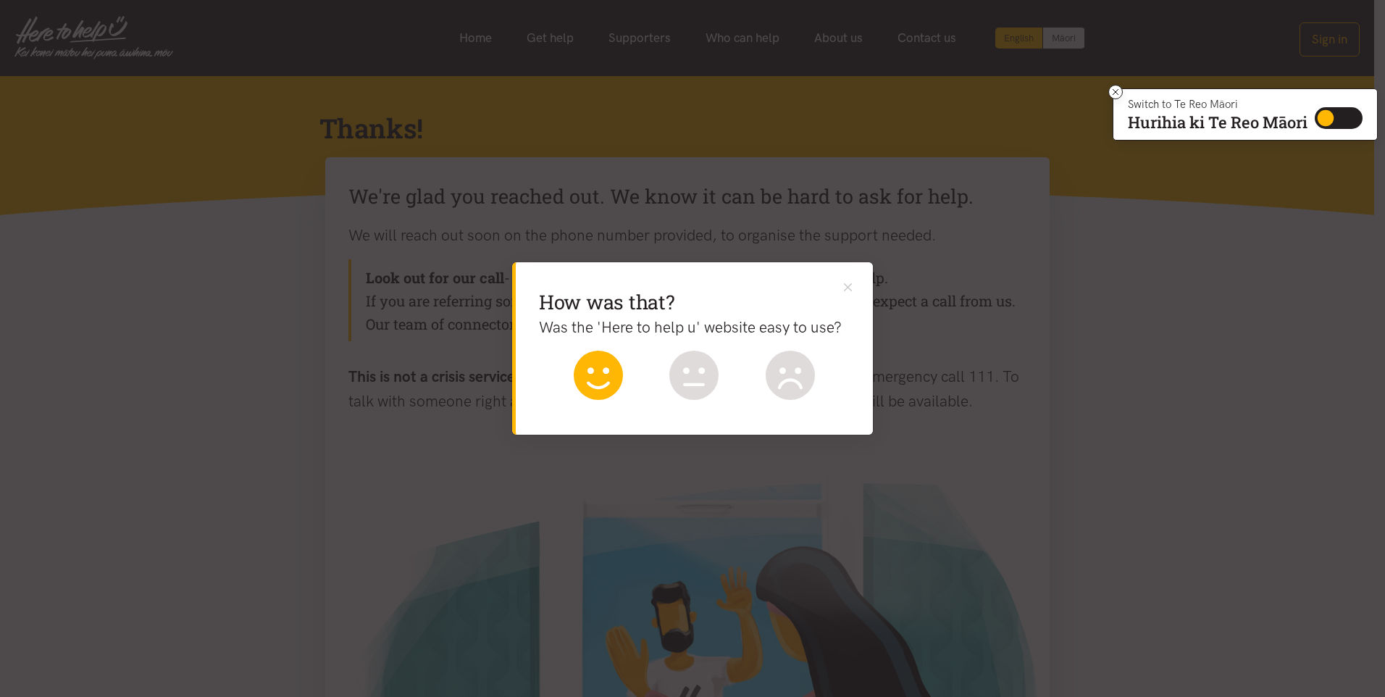
click at [599, 372] on icon at bounding box center [598, 374] width 49 height 49
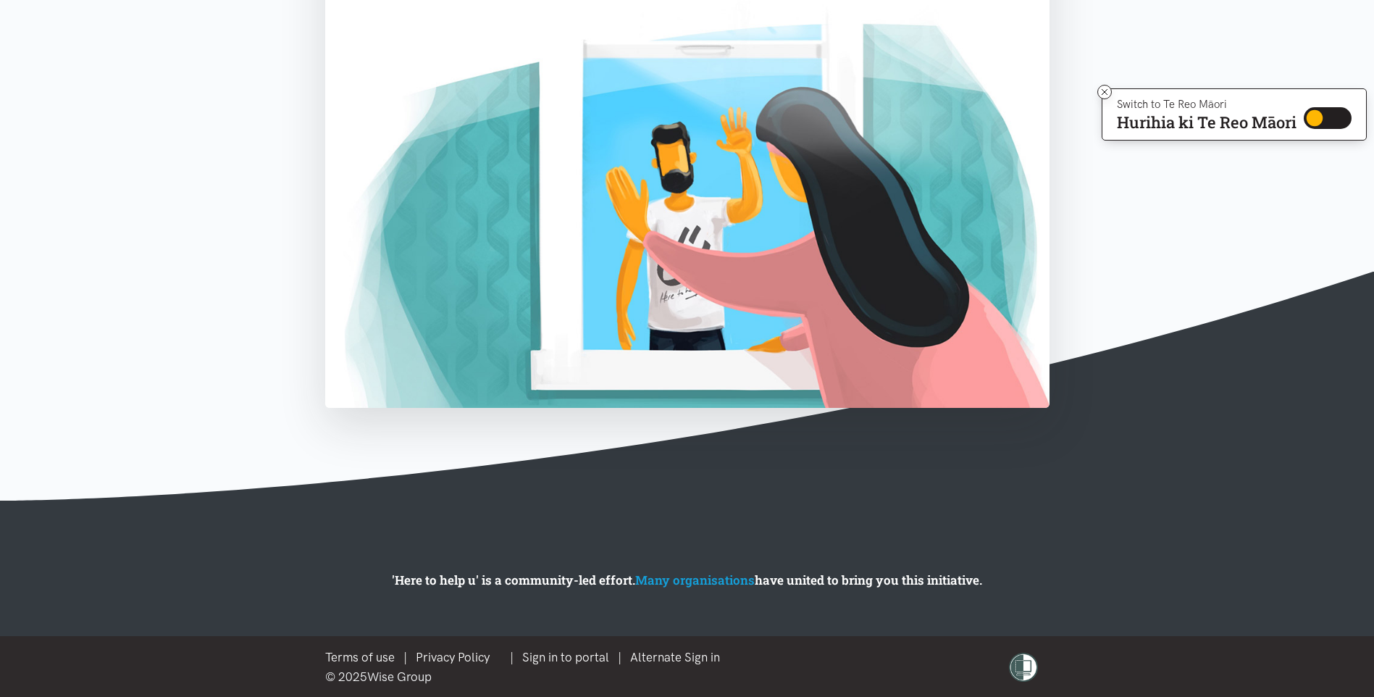
scroll to position [461, 0]
